Goal: Find specific page/section: Find specific page/section

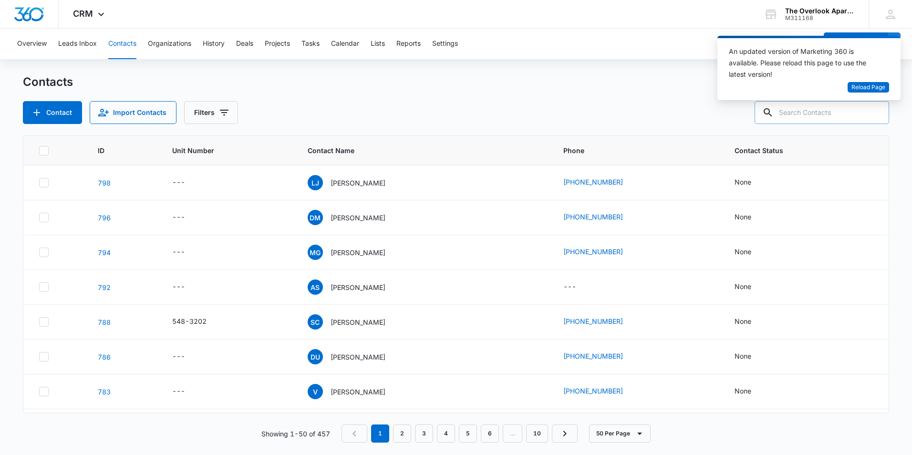
click at [838, 114] on input "text" at bounding box center [822, 112] width 134 height 23
type input "4202"
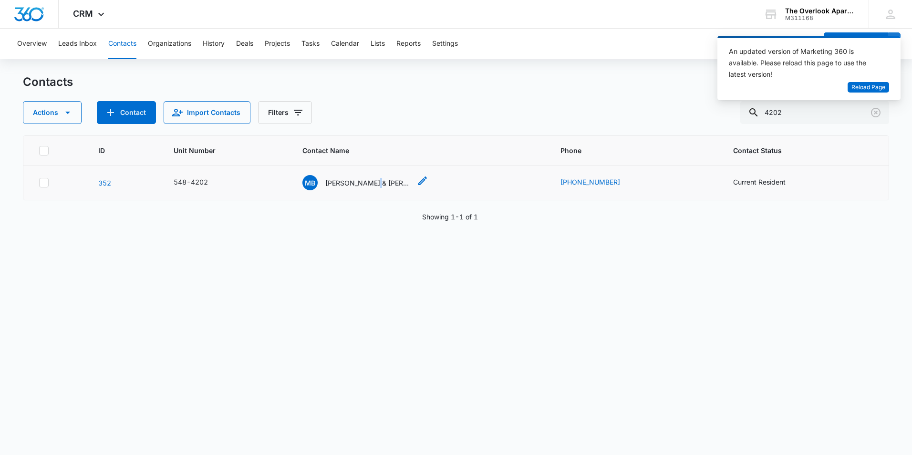
click at [372, 187] on p "[PERSON_NAME] & [PERSON_NAME]" at bounding box center [368, 183] width 86 height 10
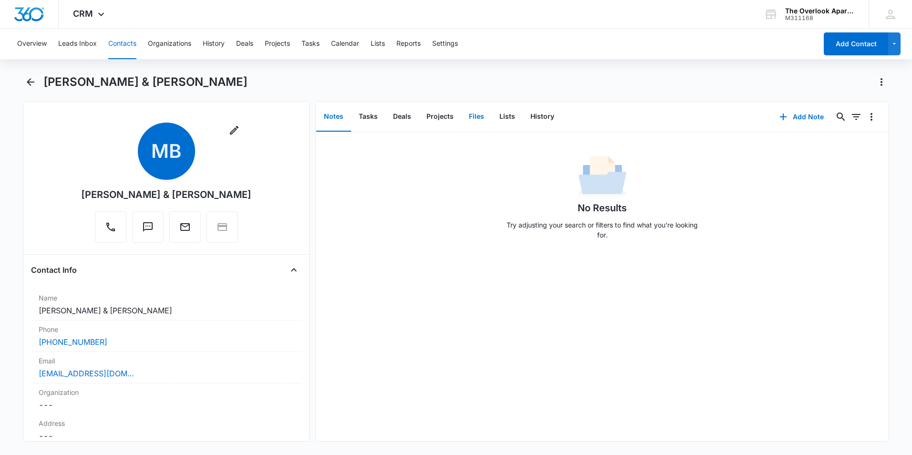
drag, startPoint x: 0, startPoint y: 0, endPoint x: 473, endPoint y: 119, distance: 487.3
click at [473, 119] on button "Files" at bounding box center [476, 117] width 31 height 30
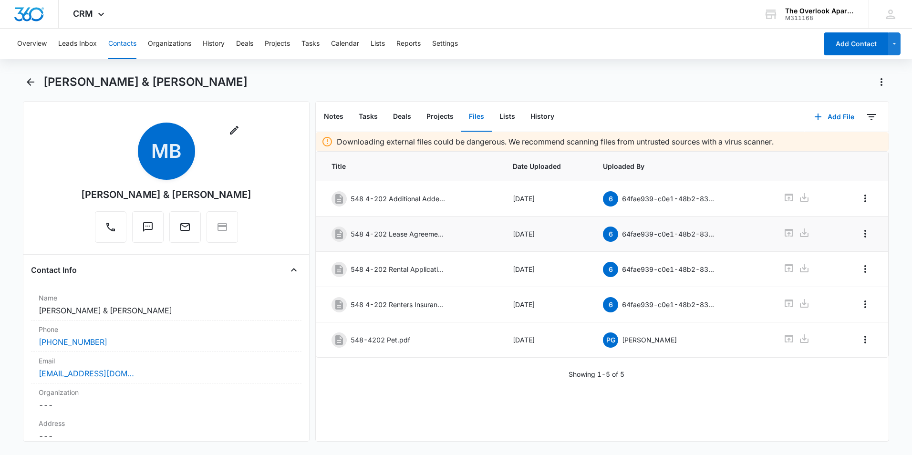
click at [785, 234] on icon at bounding box center [789, 233] width 9 height 8
click at [128, 40] on button "Contacts" at bounding box center [122, 44] width 28 height 31
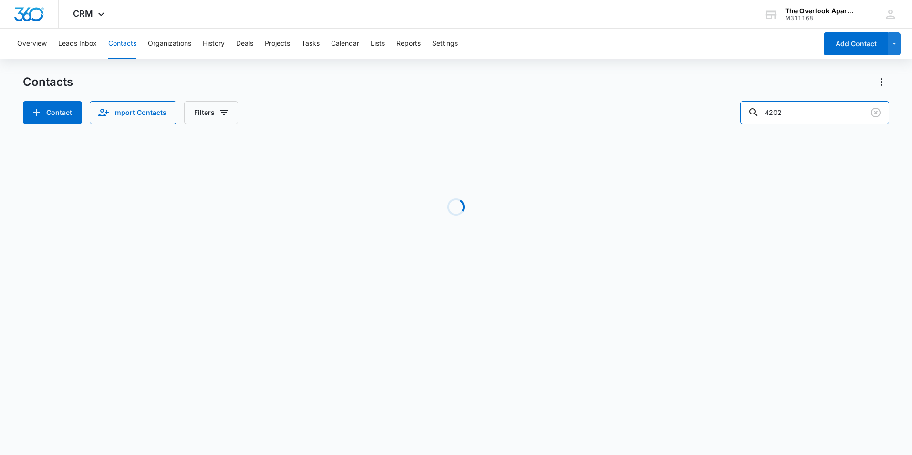
drag, startPoint x: 821, startPoint y: 112, endPoint x: 603, endPoint y: 113, distance: 217.5
click at [603, 113] on div "Contact Import Contacts Filters 4202" at bounding box center [456, 112] width 866 height 23
type input "2307"
drag, startPoint x: 798, startPoint y: 111, endPoint x: 719, endPoint y: 115, distance: 79.3
click at [719, 115] on div "Contact Import Contacts Filters 2307" at bounding box center [456, 112] width 866 height 23
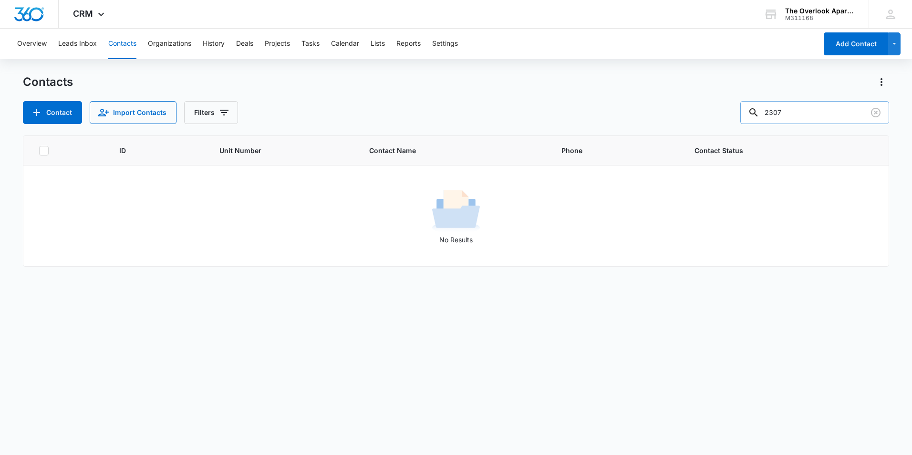
click at [817, 110] on input "2307" at bounding box center [814, 112] width 149 height 23
